Goal: Task Accomplishment & Management: Complete application form

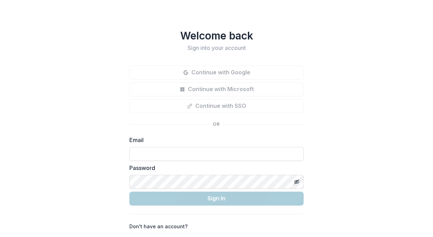
type input "**********"
click at [98, 166] on div "**********" at bounding box center [216, 118] width 433 height 237
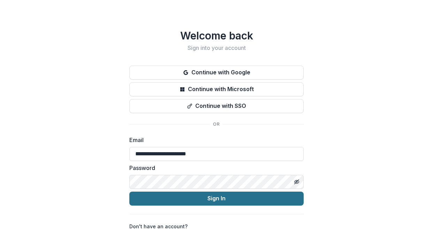
click at [179, 199] on button "Sign In" at bounding box center [216, 198] width 174 height 14
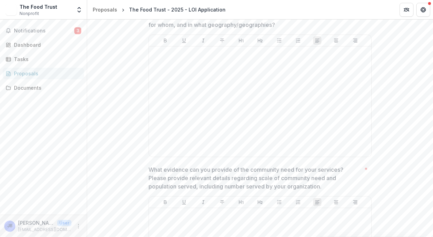
scroll to position [738, 0]
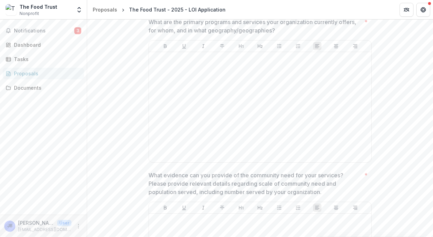
click at [239, 35] on p "What are the primary programs and services your organization currently offers, …" at bounding box center [254, 26] width 213 height 17
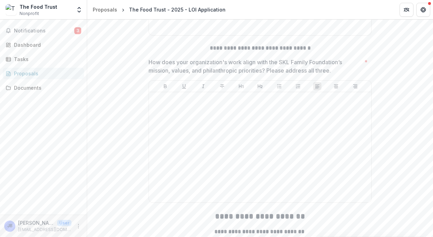
scroll to position [1076, 0]
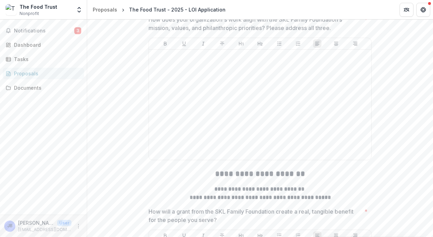
click at [158, 32] on p "How does your organization's work align with the SKL Family Foundation’s missio…" at bounding box center [254, 23] width 213 height 17
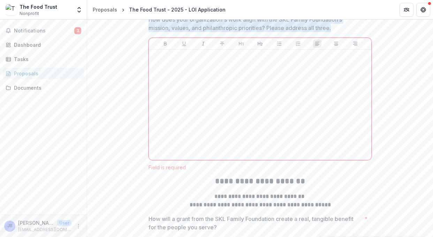
drag, startPoint x: 144, startPoint y: 59, endPoint x: 333, endPoint y: 73, distance: 189.4
copy p "How does your organization's work align with the SKL Family Foundation’s missio…"
click at [26, 42] on div "Dashboard" at bounding box center [46, 44] width 64 height 7
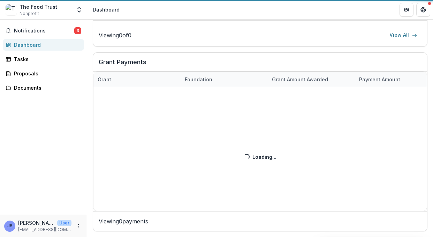
scroll to position [380, 0]
